Goal: Task Accomplishment & Management: Complete application form

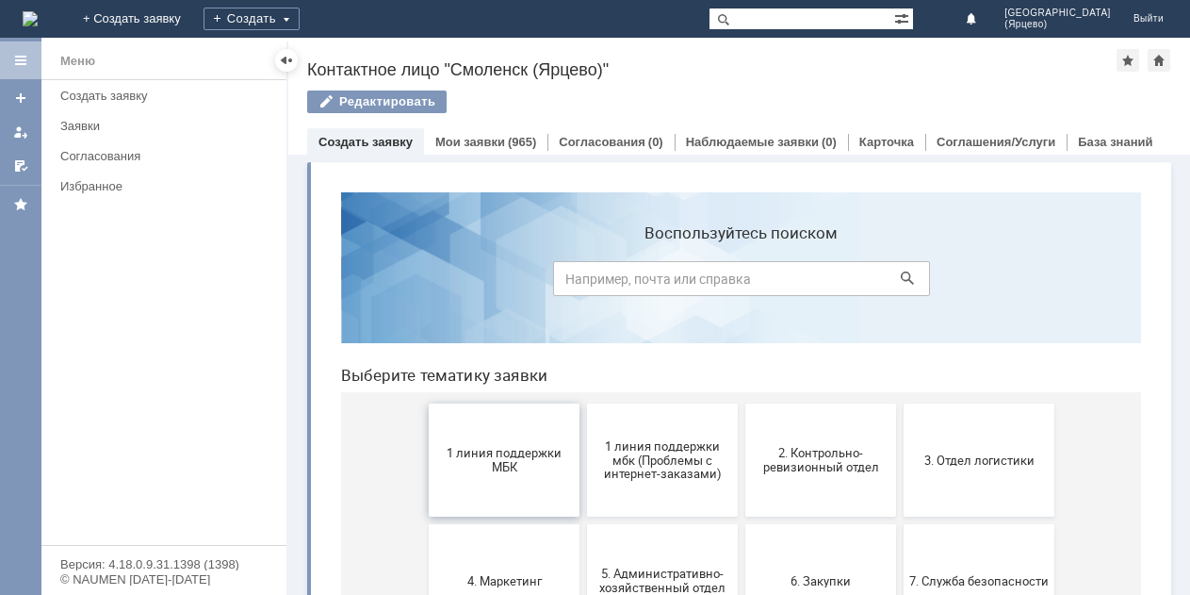
click at [478, 471] on span "1 линия поддержки МБК" at bounding box center [503, 460] width 139 height 28
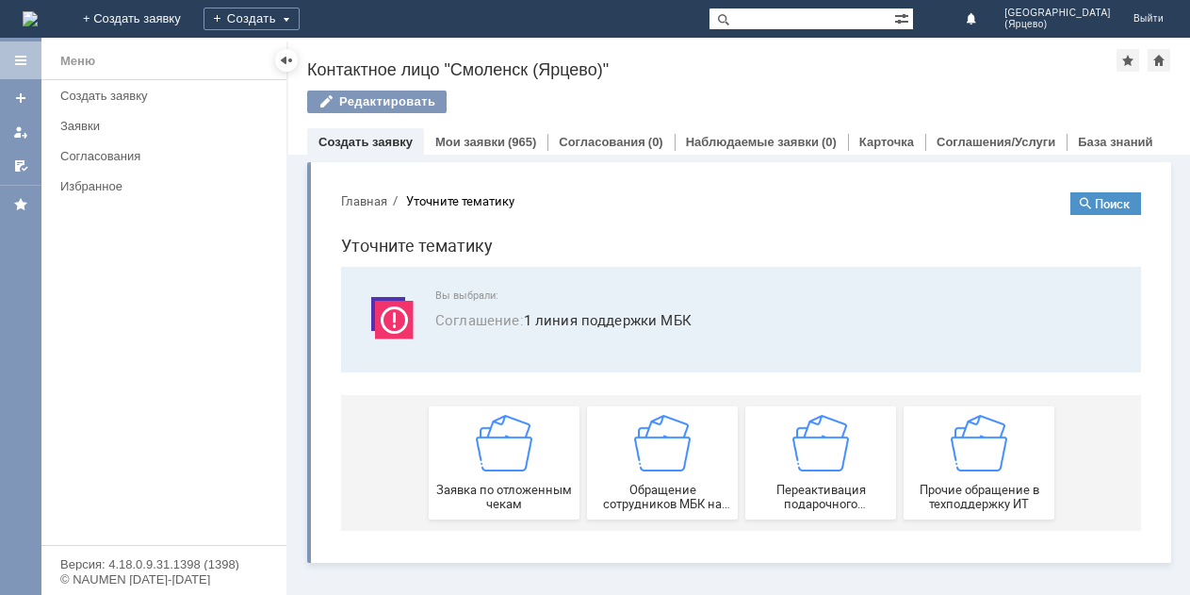
click at [478, 471] on html "Главная Уточните тематику Поиск Уточните тематику Вы выбрали: Соглашение : 1 ли…" at bounding box center [741, 361] width 830 height 368
click at [478, 471] on img at bounding box center [504, 443] width 57 height 57
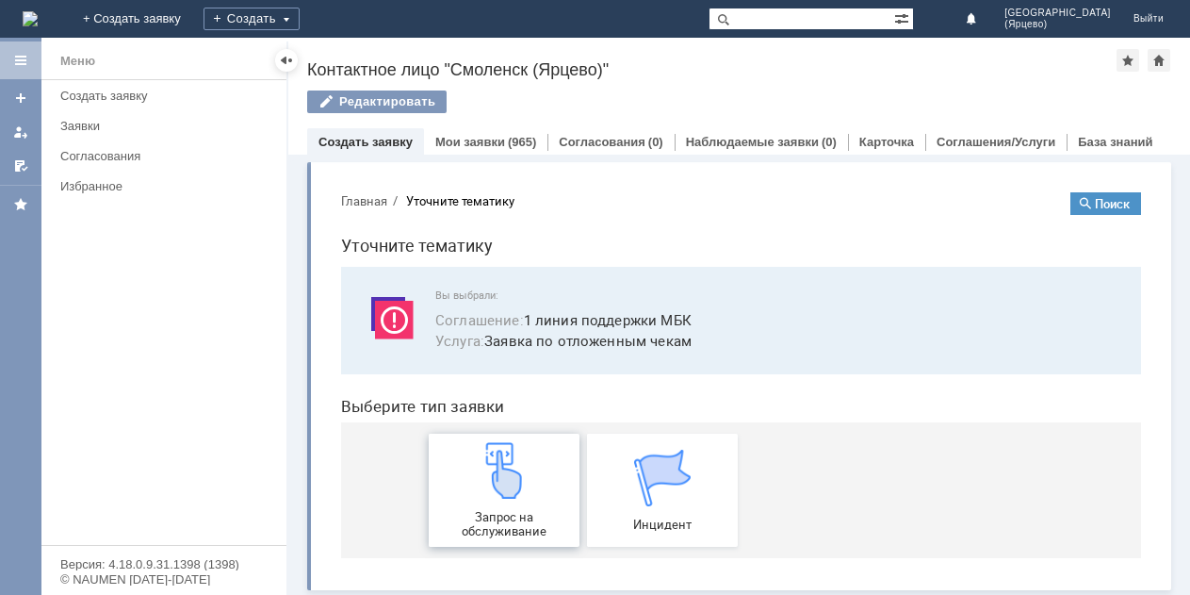
click at [497, 504] on div "Запрос на обслуживание" at bounding box center [503, 490] width 139 height 96
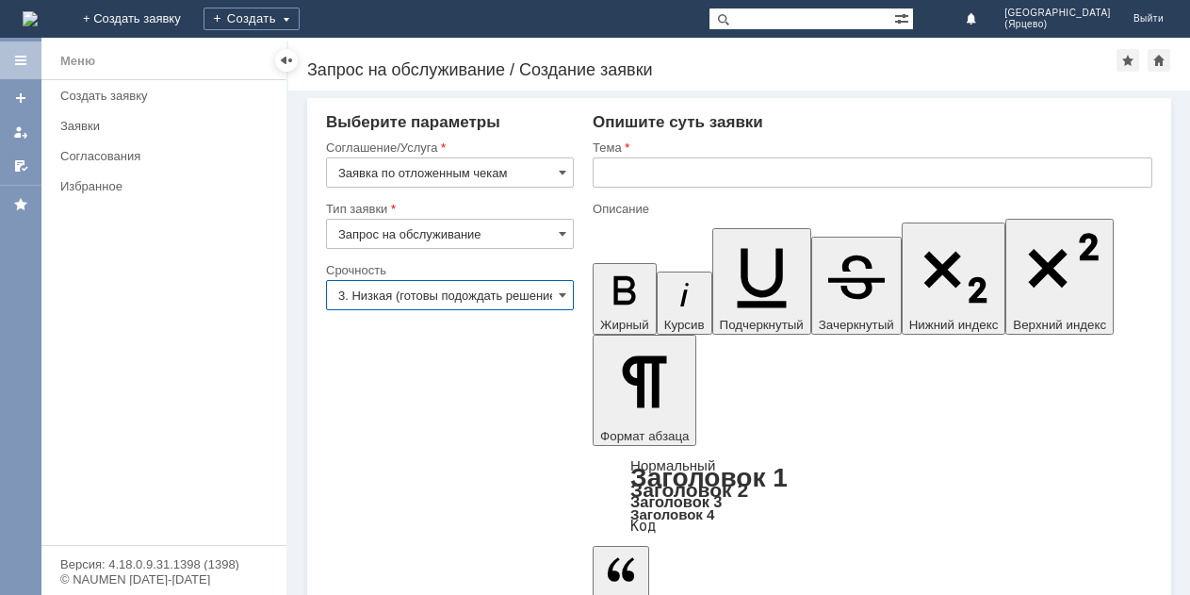
click at [452, 302] on input "3. Низкая (готовы подождать решение)" at bounding box center [450, 295] width 248 height 30
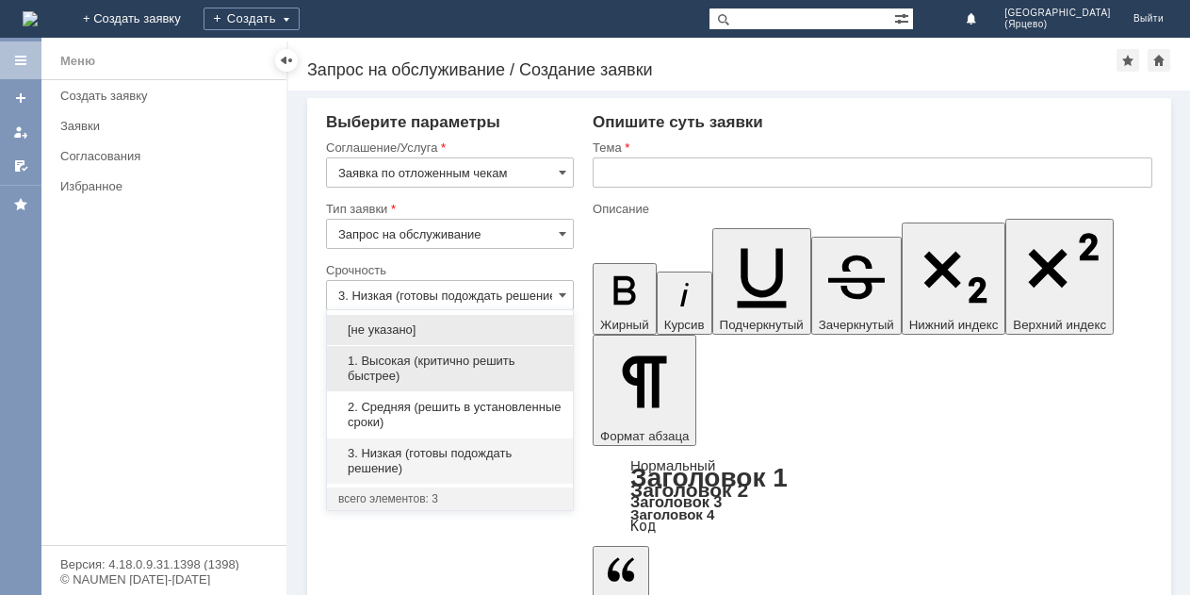
click at [444, 378] on span "1. Высокая (критично решить быстрее)" at bounding box center [449, 368] width 223 height 30
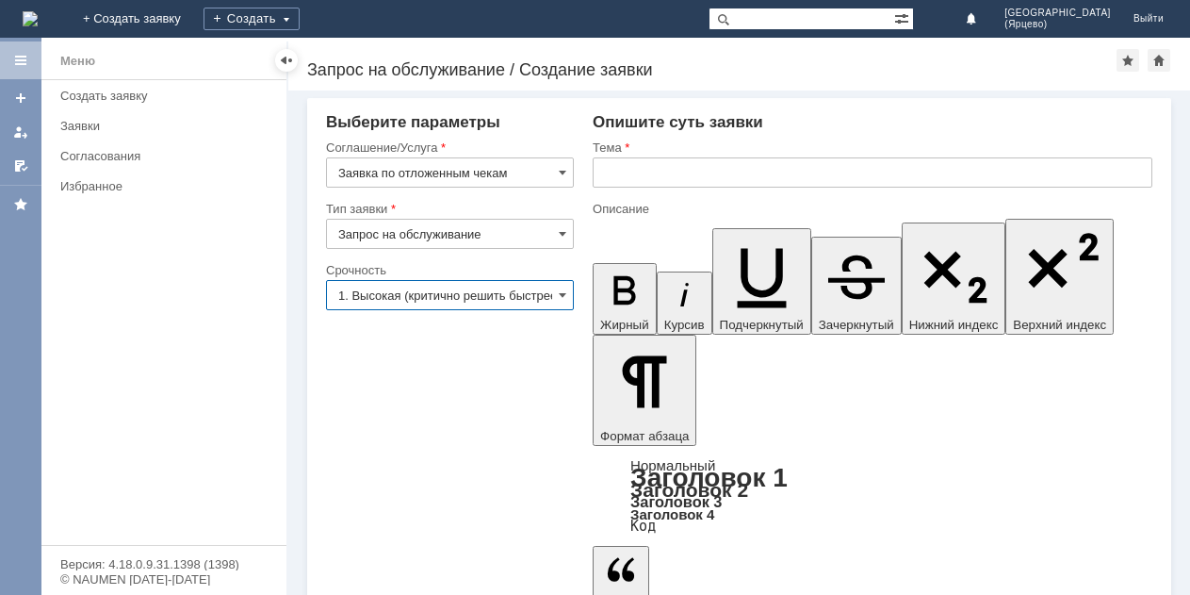
type input "1. Высокая (критично решить быстрее)"
click at [662, 175] on input "text" at bounding box center [873, 172] width 560 height 30
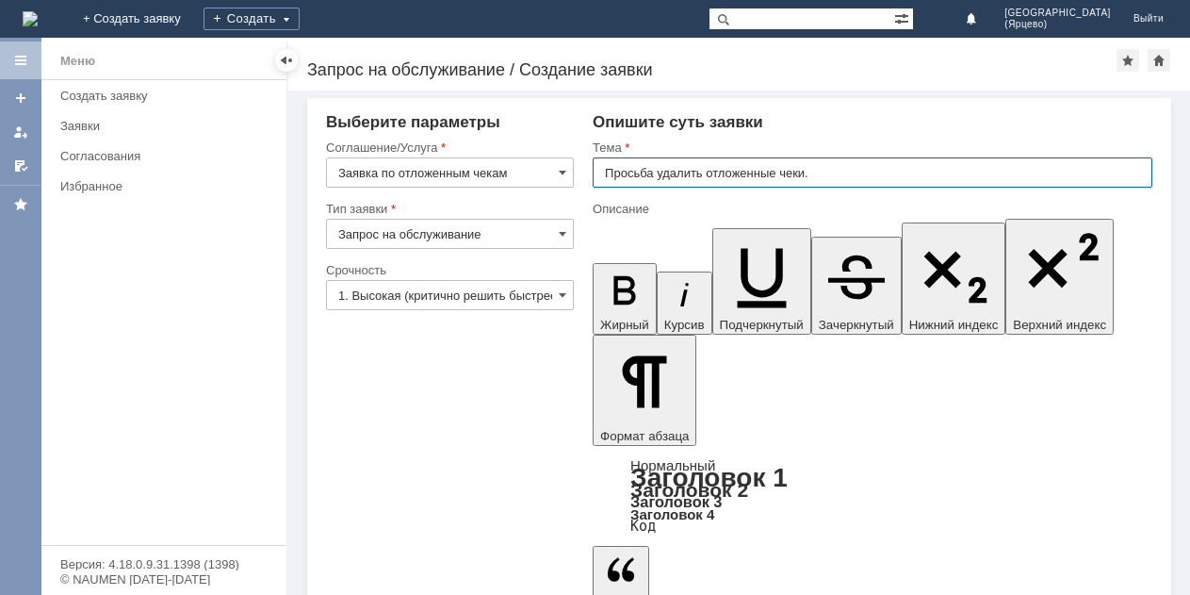
type input "Просьба удалить отложенные чеки."
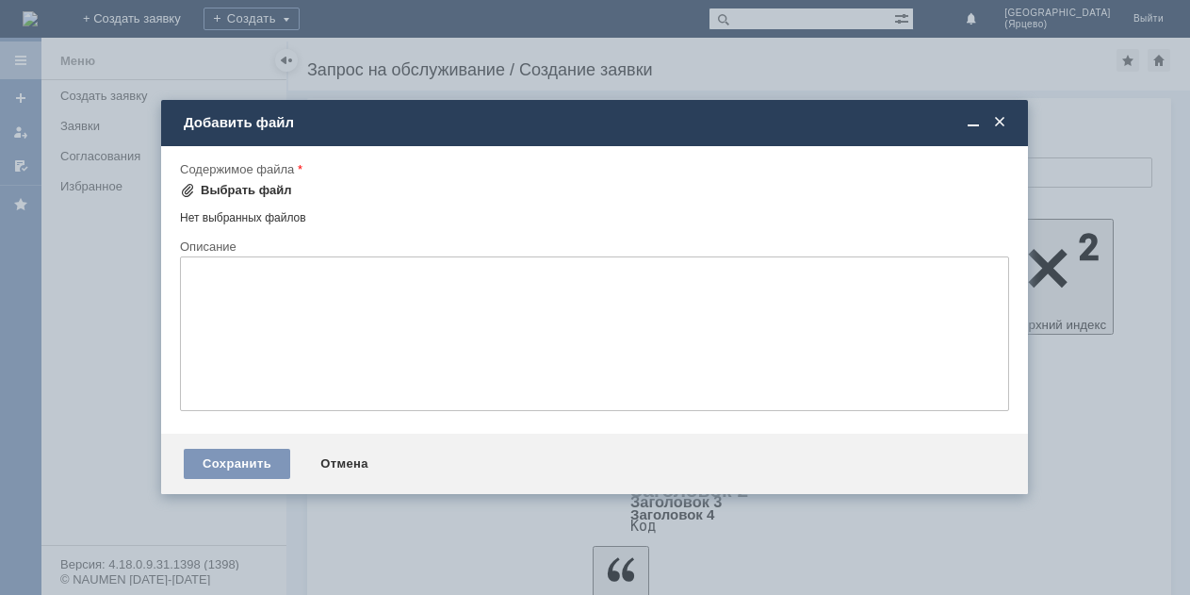
click at [245, 194] on div "Выбрать файл" at bounding box center [246, 190] width 91 height 15
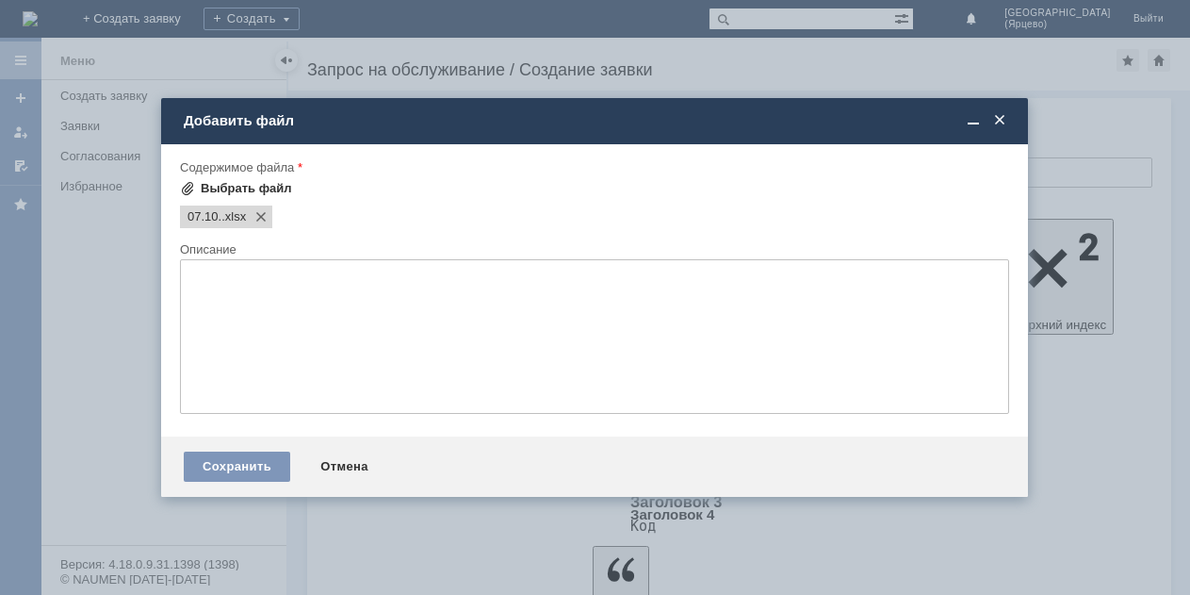
click at [279, 189] on div "Выбрать файл" at bounding box center [246, 188] width 91 height 15
click at [229, 463] on div "Сохранить" at bounding box center [237, 466] width 106 height 30
